Goal: Task Accomplishment & Management: Complete application form

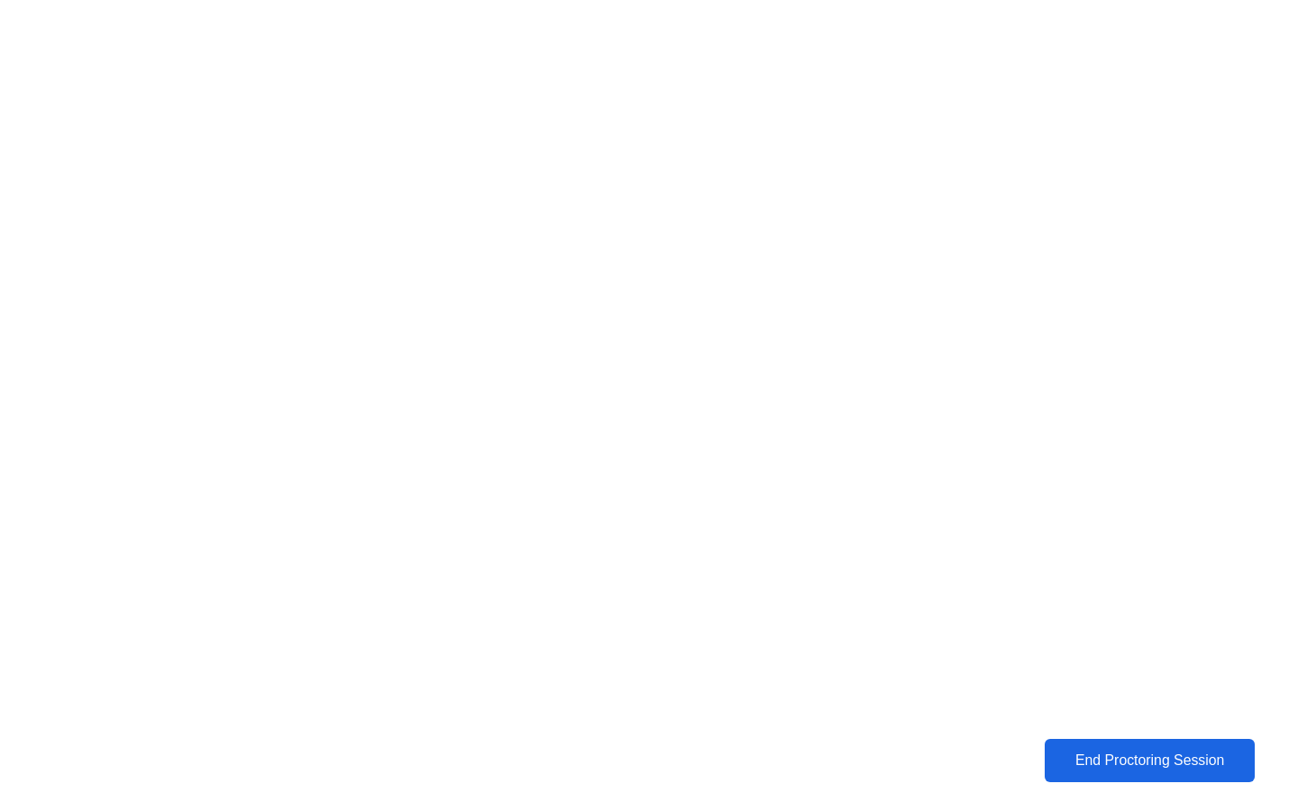
click at [1160, 757] on div "End Proctoring Session" at bounding box center [1149, 760] width 200 height 16
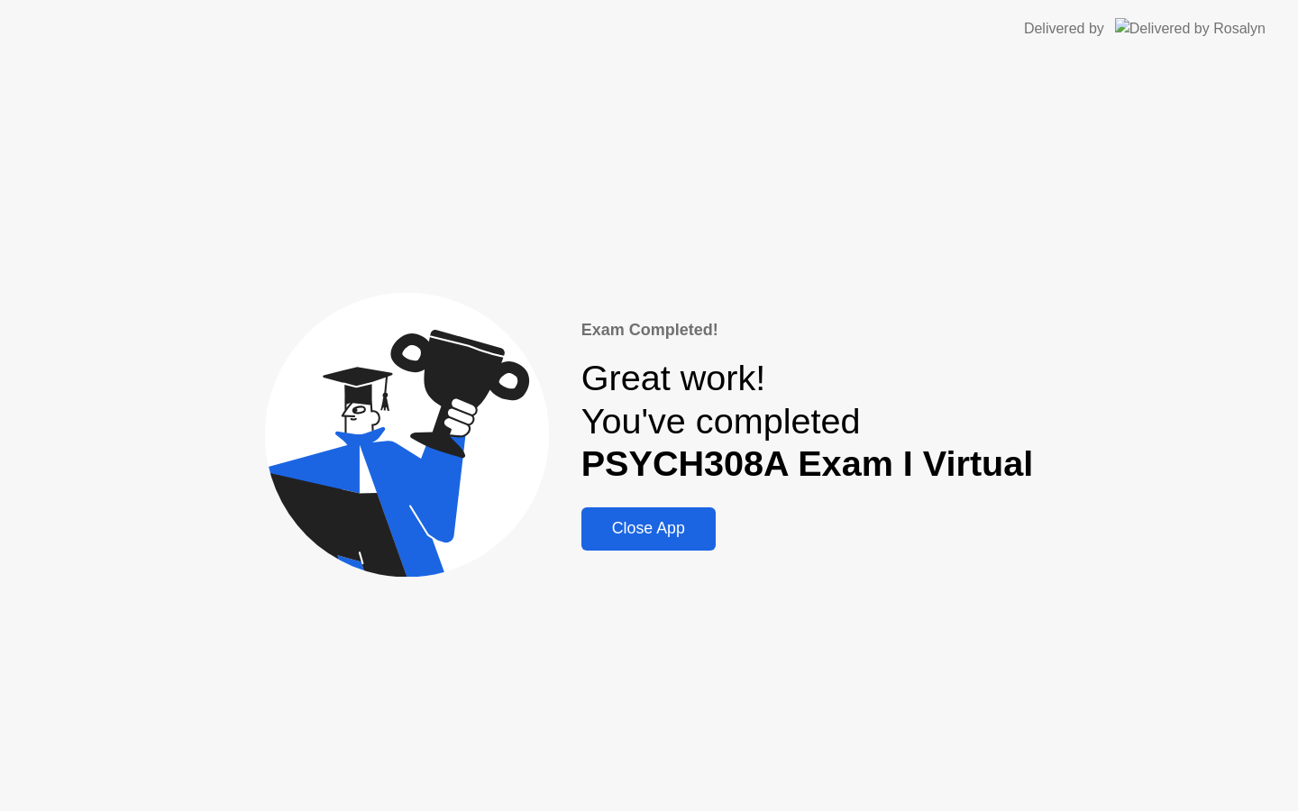
click at [649, 527] on div "Close App" at bounding box center [648, 528] width 123 height 19
